Goal: Task Accomplishment & Management: Manage account settings

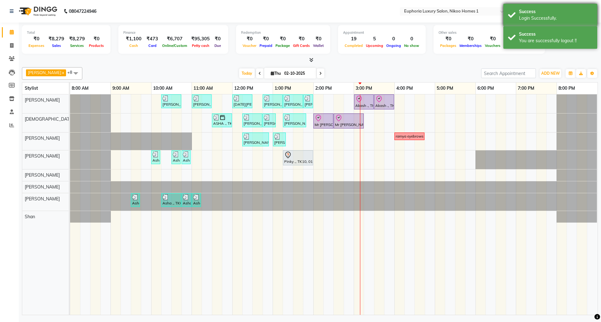
click at [547, 16] on div "Login Successfully." at bounding box center [556, 18] width 74 height 7
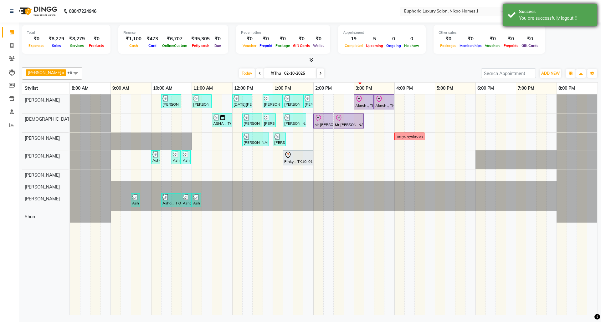
click at [548, 14] on div "Success" at bounding box center [556, 11] width 74 height 7
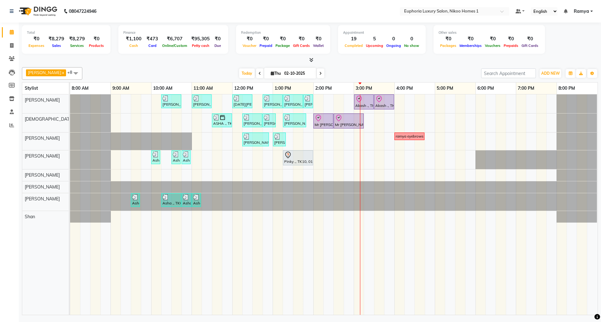
click at [586, 11] on span "Ramya" at bounding box center [581, 11] width 15 height 7
click at [565, 44] on link "Sign out" at bounding box center [560, 43] width 57 height 10
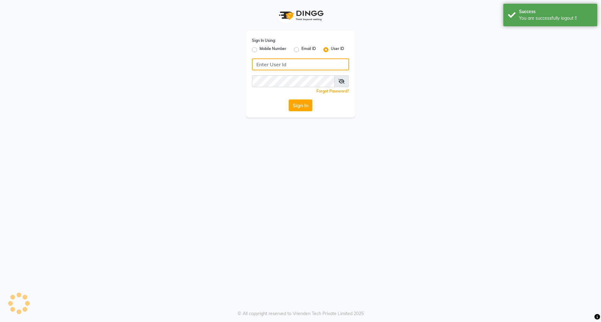
type input "8073170422"
drag, startPoint x: 254, startPoint y: 50, endPoint x: 283, endPoint y: 55, distance: 30.1
click at [260, 50] on label "Mobile Number" at bounding box center [273, 50] width 27 height 8
click at [260, 50] on input "Mobile Number" at bounding box center [262, 48] width 4 height 4
radio input "true"
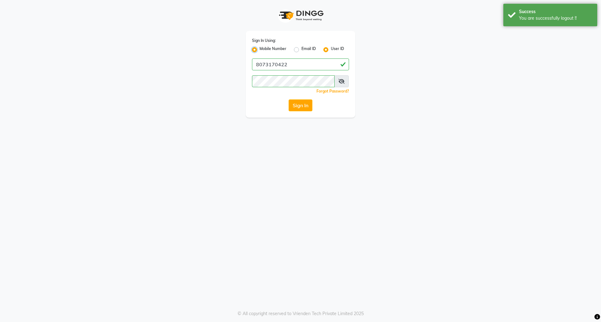
radio input "false"
drag, startPoint x: 297, startPoint y: 61, endPoint x: 302, endPoint y: 64, distance: 5.9
click at [297, 61] on input "Username" at bounding box center [311, 65] width 76 height 12
type input "7760179992"
click at [300, 108] on button "Sign In" at bounding box center [301, 106] width 24 height 12
